Goal: Check status: Check status

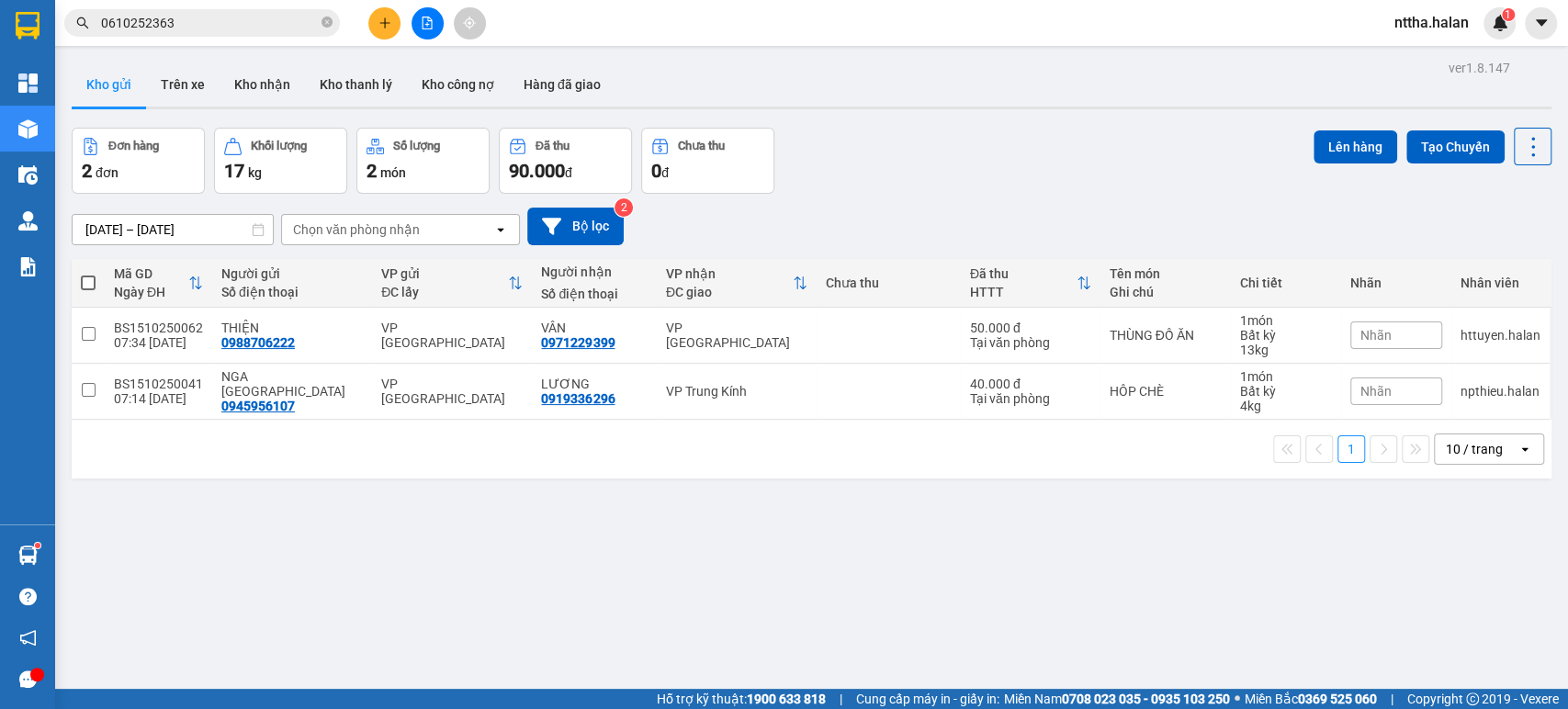
click at [207, 24] on input "0610252363" at bounding box center [208, 23] width 216 height 21
drag, startPoint x: 0, startPoint y: 0, endPoint x: 207, endPoint y: 24, distance: 208.4
click at [207, 24] on input "0610252363" at bounding box center [208, 23] width 216 height 21
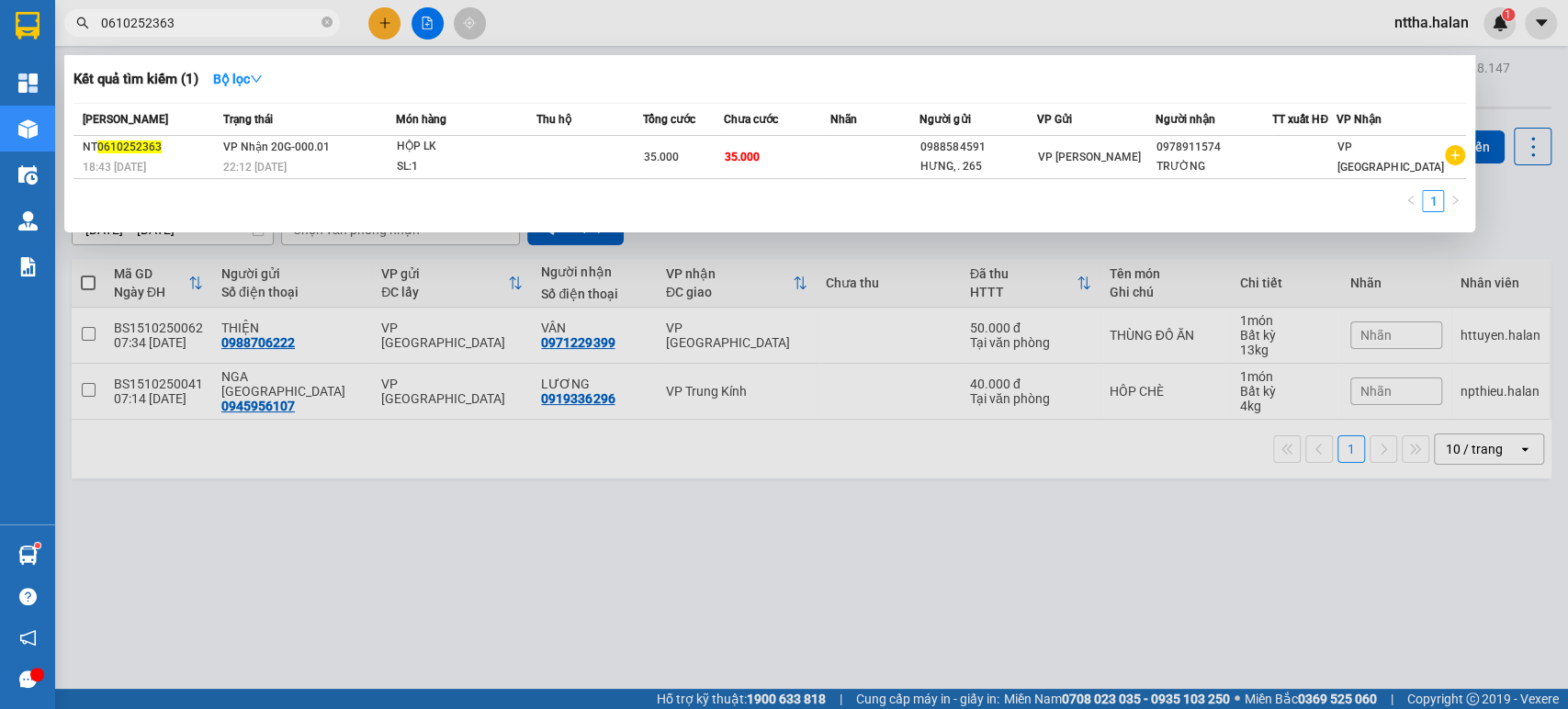
click at [845, 444] on div at bounding box center [784, 354] width 1568 height 709
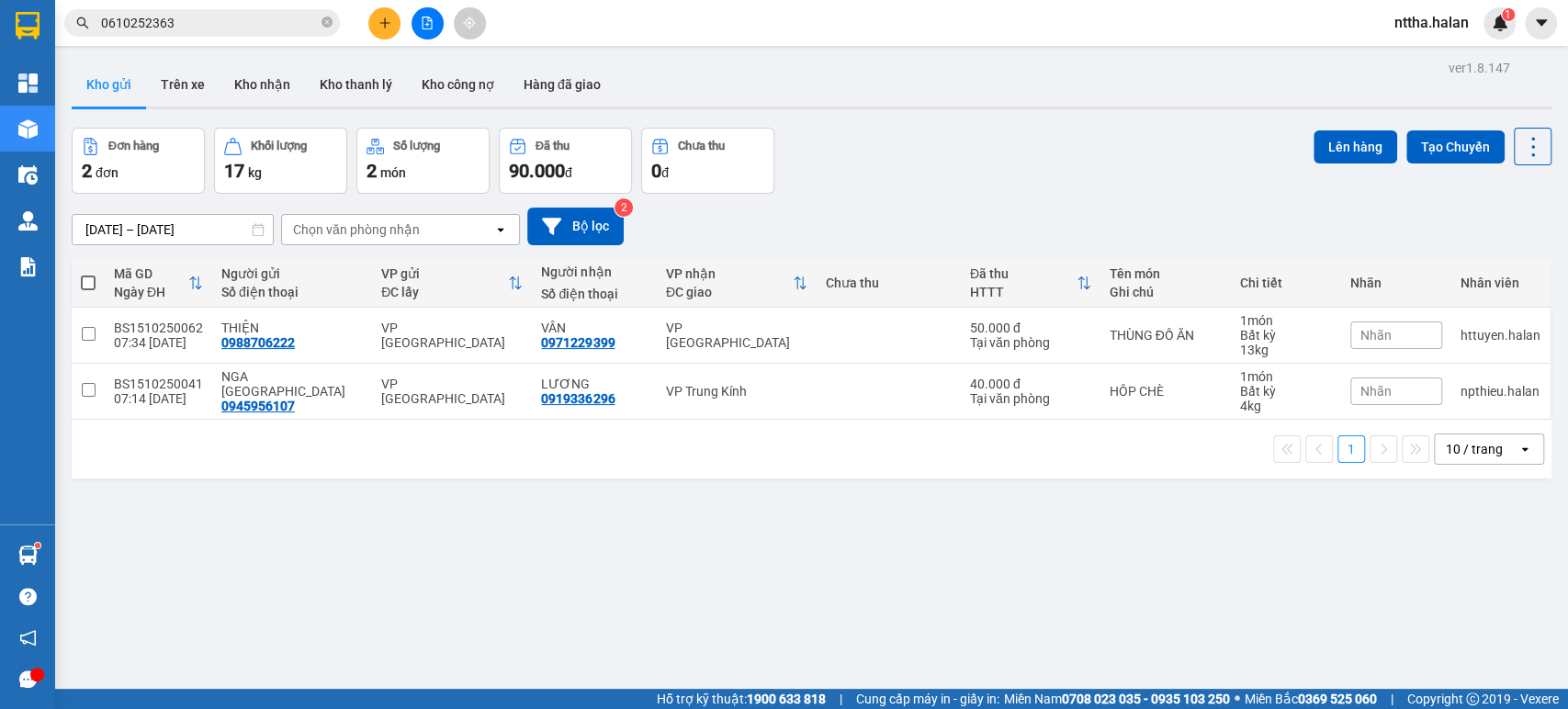
click at [212, 25] on input "0610252363" at bounding box center [208, 23] width 216 height 21
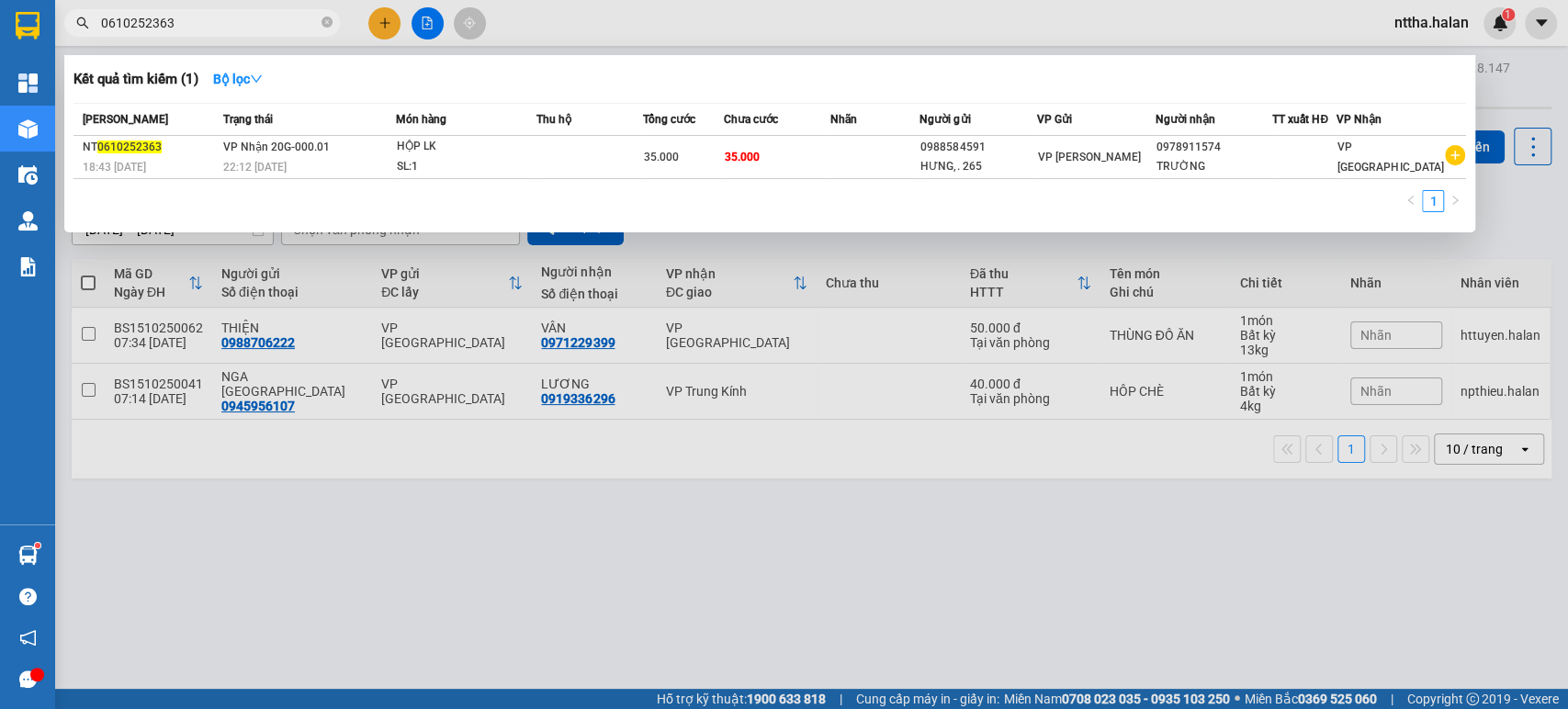
click at [211, 24] on input "0610252363" at bounding box center [208, 23] width 216 height 21
drag, startPoint x: 838, startPoint y: 538, endPoint x: 811, endPoint y: 543, distance: 27.5
click at [836, 538] on div at bounding box center [784, 354] width 1568 height 709
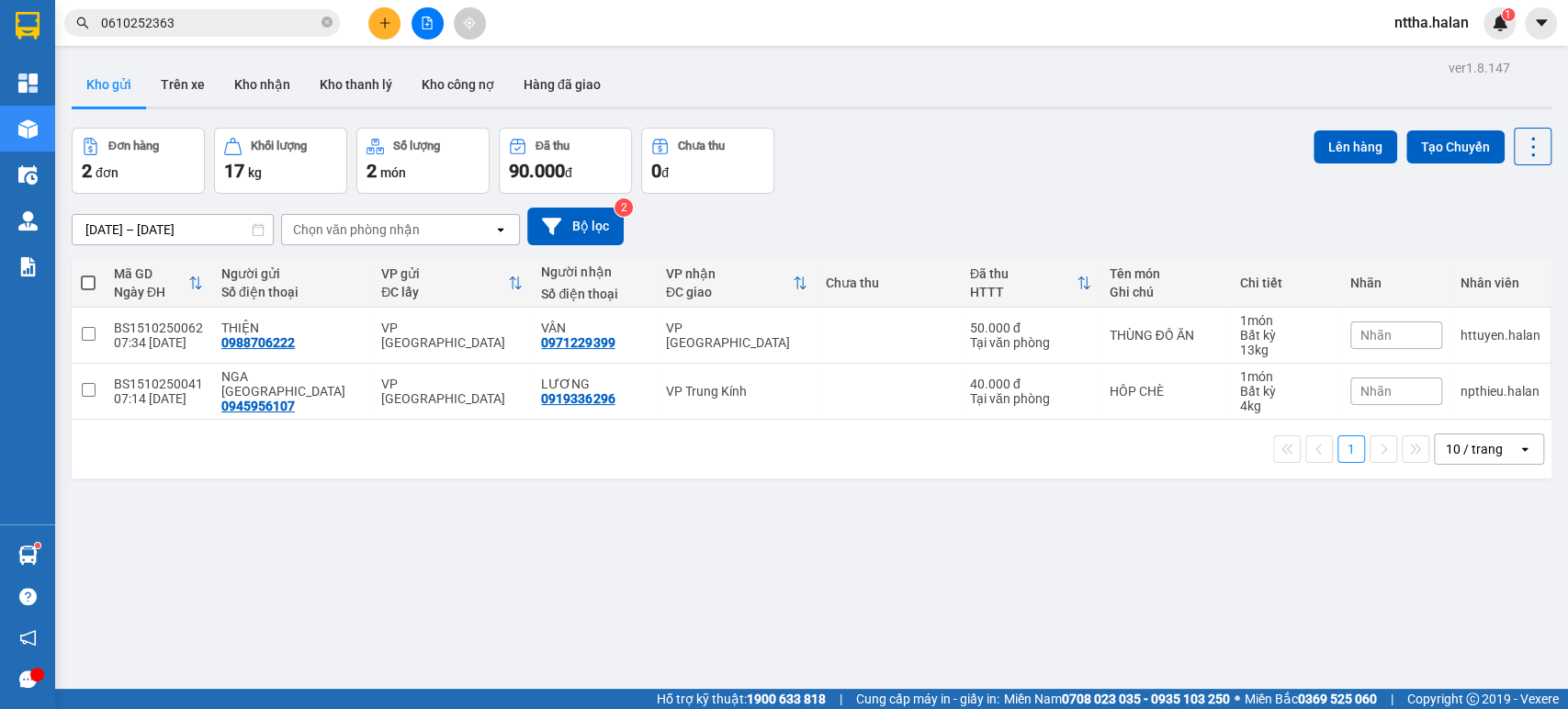
click at [204, 27] on input "0610252363" at bounding box center [208, 23] width 216 height 21
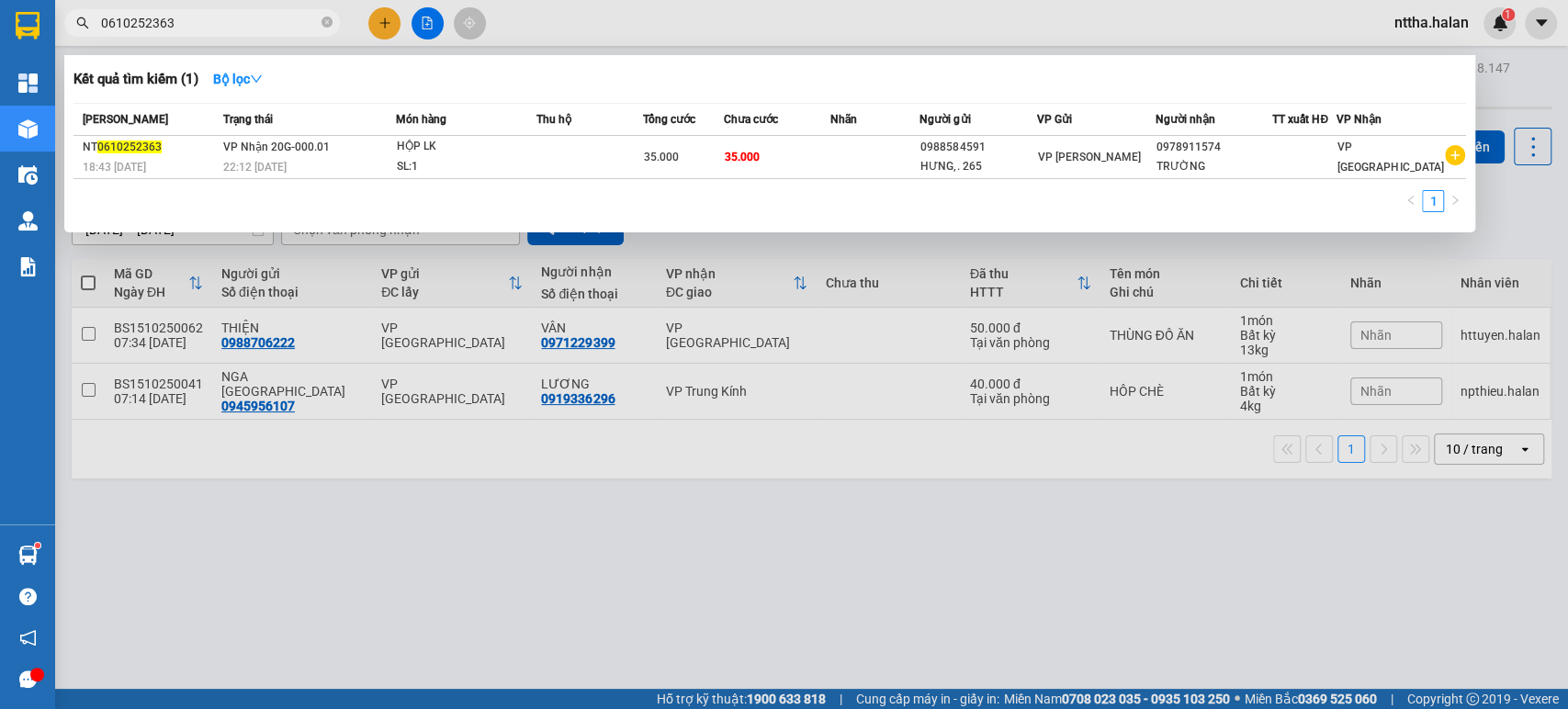
click at [204, 27] on input "0610252363" at bounding box center [208, 23] width 216 height 21
click at [386, 477] on div at bounding box center [784, 354] width 1568 height 709
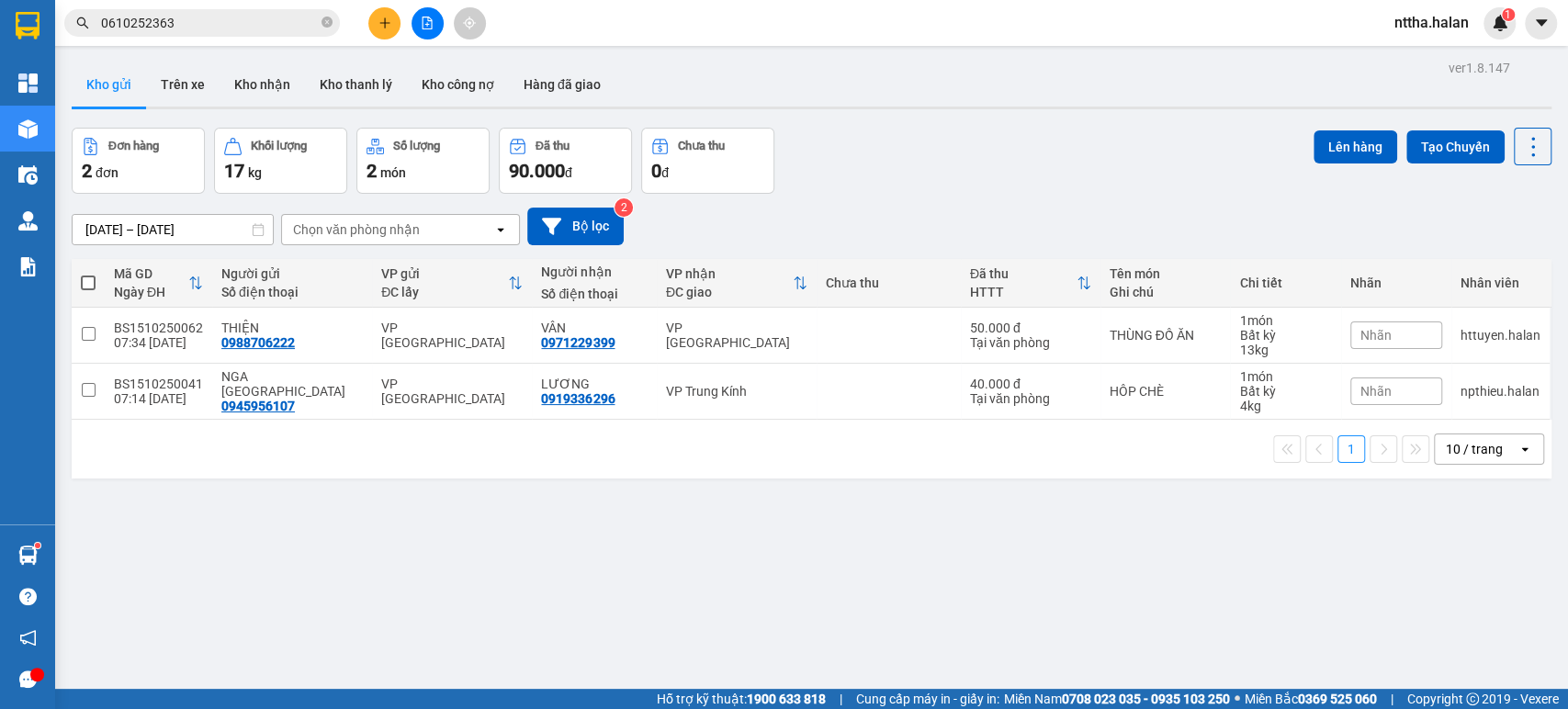
click at [199, 21] on input "0610252363" at bounding box center [208, 23] width 216 height 21
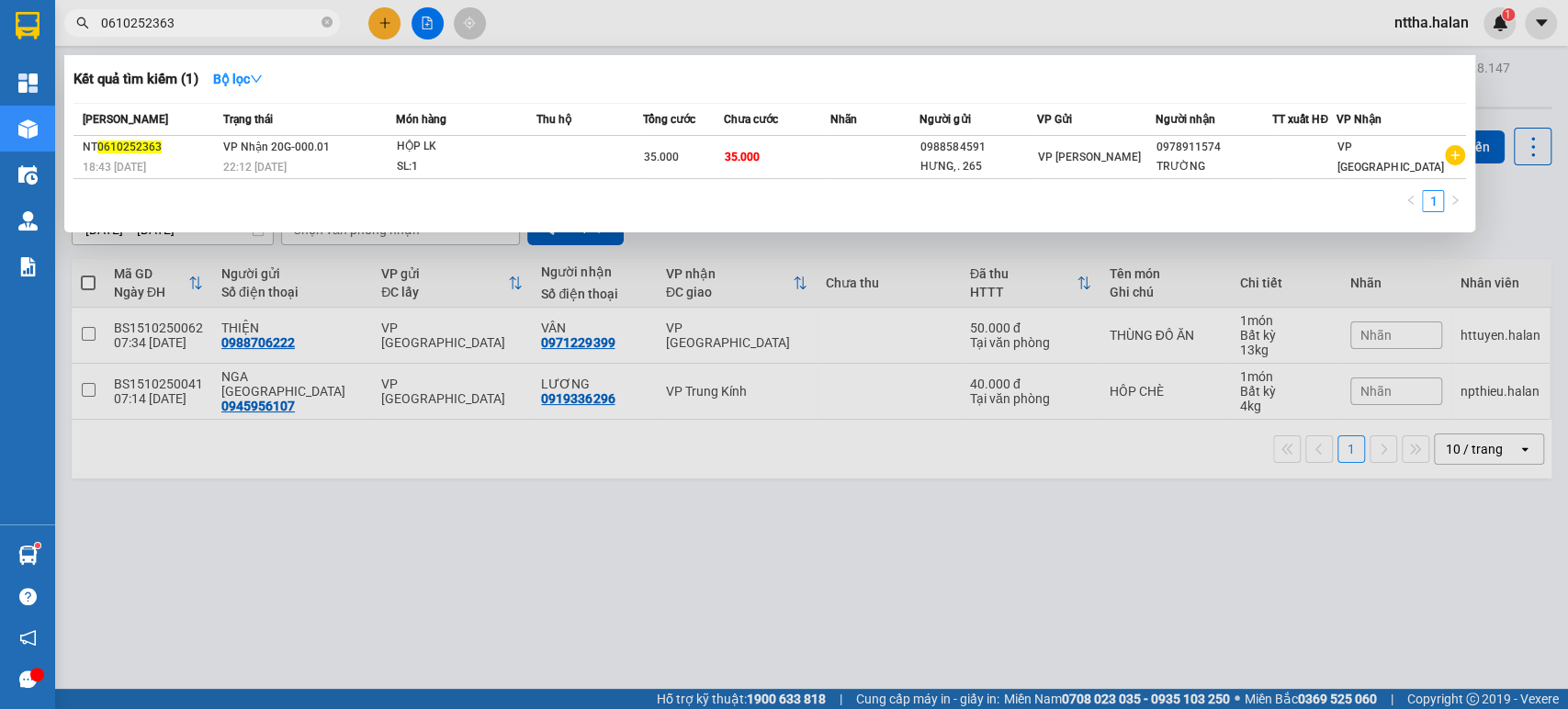
click at [199, 21] on input "0610252363" at bounding box center [208, 23] width 216 height 21
